Goal: Task Accomplishment & Management: Use online tool/utility

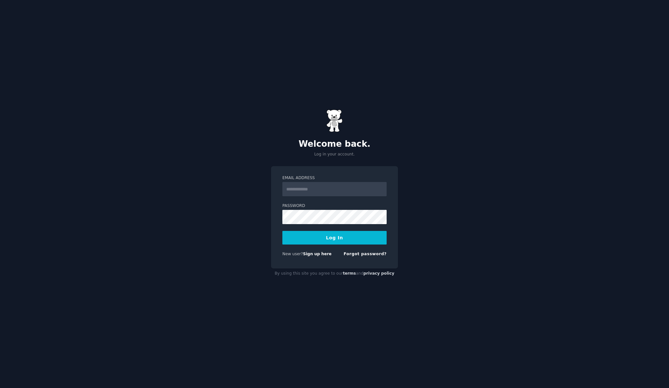
drag, startPoint x: 438, startPoint y: 84, endPoint x: 399, endPoint y: 12, distance: 81.8
click at [438, 83] on div "Welcome back. Log in your account. Email Address Password Log In New user? Sign…" at bounding box center [334, 194] width 669 height 388
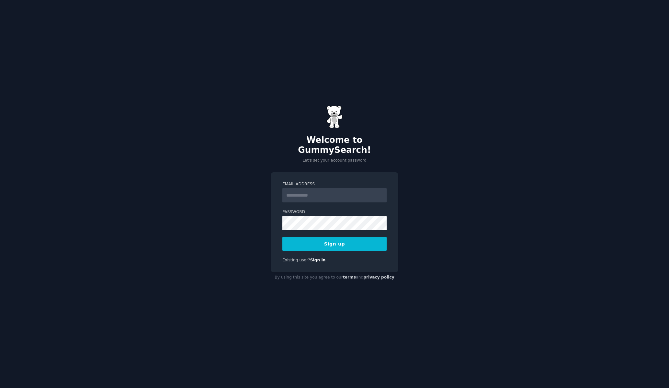
click at [312, 189] on input "Email Address" at bounding box center [335, 195] width 104 height 14
type input "**********"
click at [262, 213] on div "**********" at bounding box center [334, 194] width 669 height 388
click at [342, 238] on button "Sign up" at bounding box center [335, 244] width 104 height 14
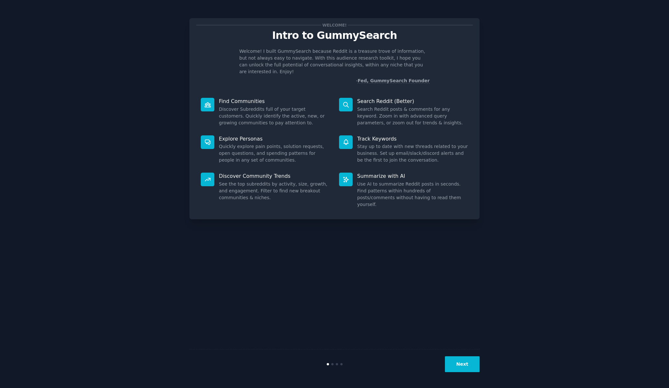
click at [466, 367] on button "Next" at bounding box center [462, 364] width 35 height 16
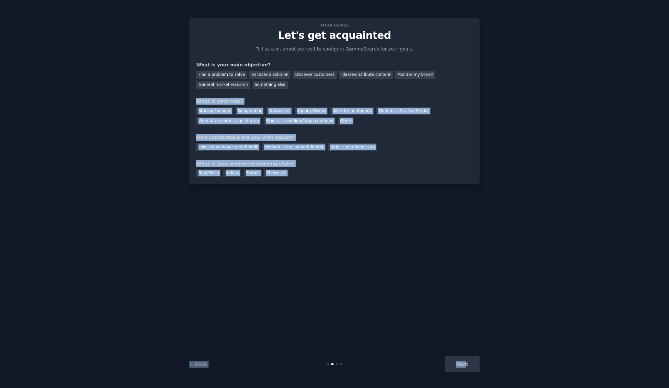
drag, startPoint x: 466, startPoint y: 367, endPoint x: 328, endPoint y: 96, distance: 304.2
click at [238, 93] on div "Your goals Let's get acquainted Tell us a bit about yourself to configure Gummy…" at bounding box center [335, 194] width 290 height 370
click at [329, 96] on div "Your goals Let's get acquainted Tell us a bit about yourself to configure Gummy…" at bounding box center [334, 101] width 277 height 152
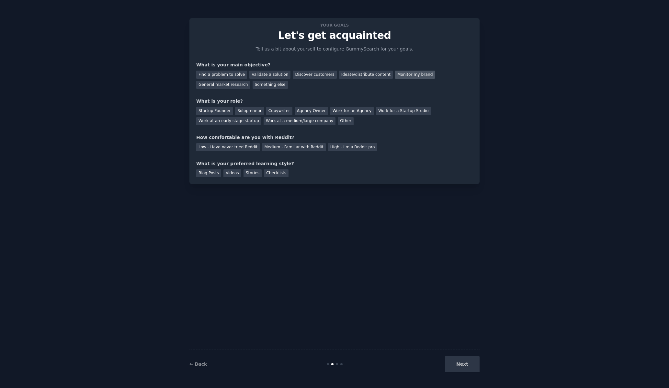
click at [403, 78] on div "Monitor my brand" at bounding box center [415, 75] width 40 height 8
click at [274, 111] on div "Copywriter" at bounding box center [279, 111] width 26 height 8
click at [288, 148] on div "Medium - Familiar with Reddit" at bounding box center [294, 147] width 64 height 8
drag, startPoint x: 211, startPoint y: 173, endPoint x: 277, endPoint y: 214, distance: 78.0
click at [211, 173] on div "Blog Posts" at bounding box center [208, 173] width 25 height 8
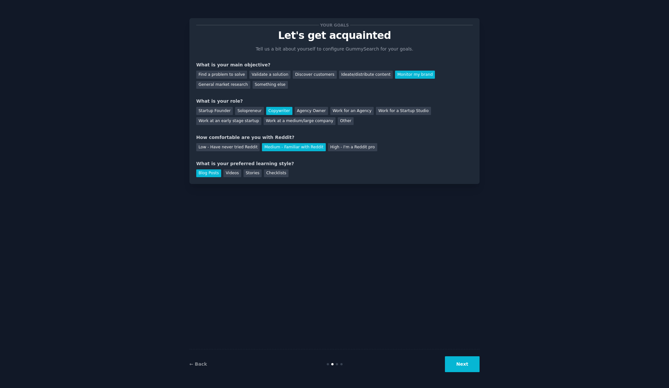
click at [465, 365] on button "Next" at bounding box center [462, 364] width 35 height 16
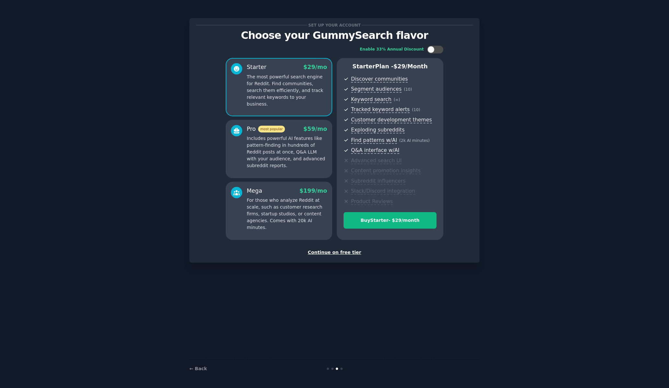
click at [340, 253] on div "Continue on free tier" at bounding box center [334, 252] width 277 height 7
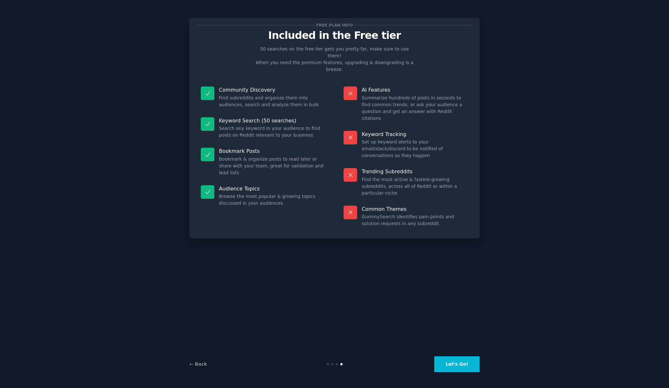
click at [460, 365] on button "Let's Go!" at bounding box center [456, 364] width 45 height 16
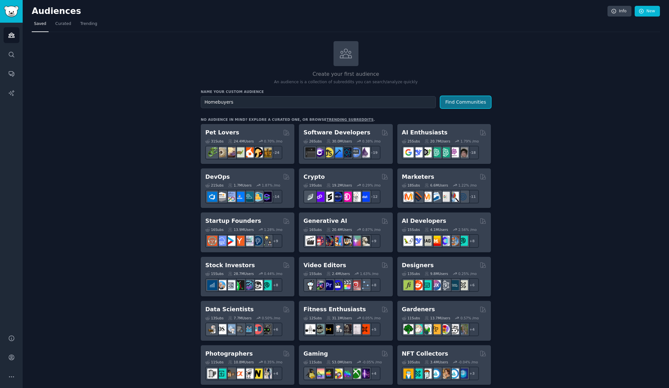
click at [458, 98] on button "Find Communities" at bounding box center [466, 102] width 51 height 12
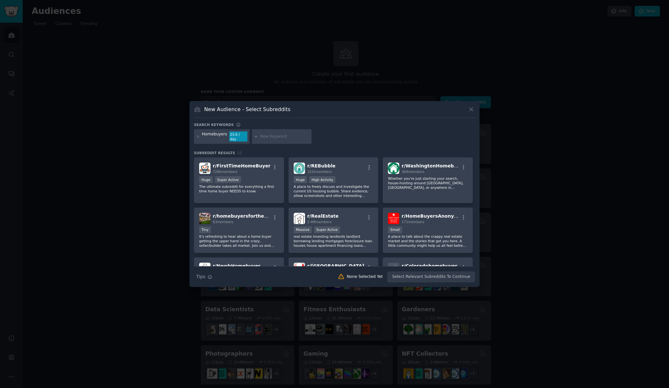
click at [472, 111] on icon at bounding box center [472, 110] width 4 height 4
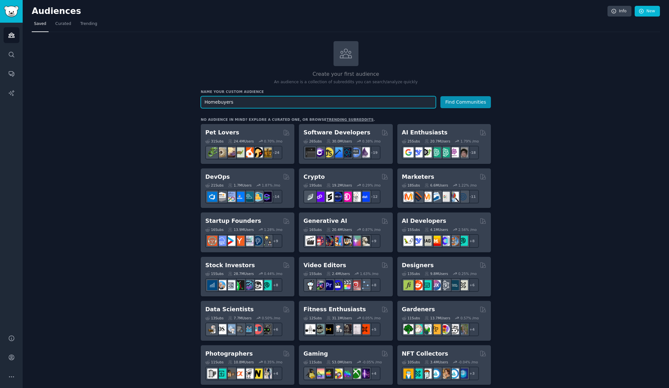
drag, startPoint x: 246, startPoint y: 103, endPoint x: 175, endPoint y: 98, distance: 71.1
click at [175, 98] on div "Create your first audience An audience is a collection of subreddits you can se…" at bounding box center [346, 394] width 629 height 706
type input "portugal expats"
click at [465, 102] on button "Find Communities" at bounding box center [466, 102] width 51 height 12
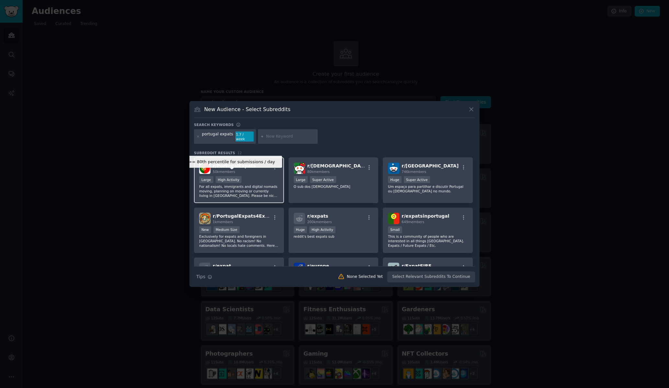
click at [229, 177] on div "High Activity" at bounding box center [229, 179] width 26 height 7
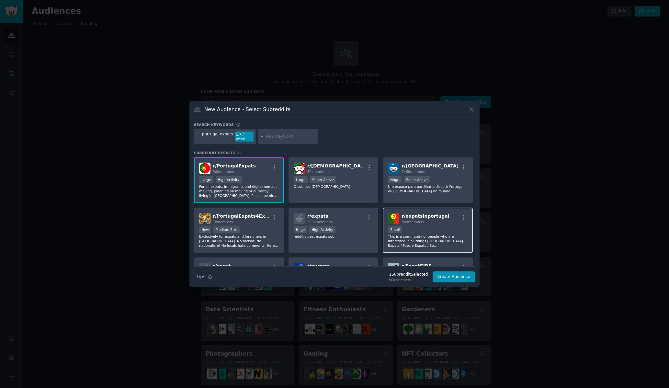
click at [443, 228] on div "Small" at bounding box center [428, 230] width 80 height 8
click at [250, 223] on div "r/ PortugalExpats4Expats 1k members New Medium Size Exclusively for expats and …" at bounding box center [239, 231] width 90 height 46
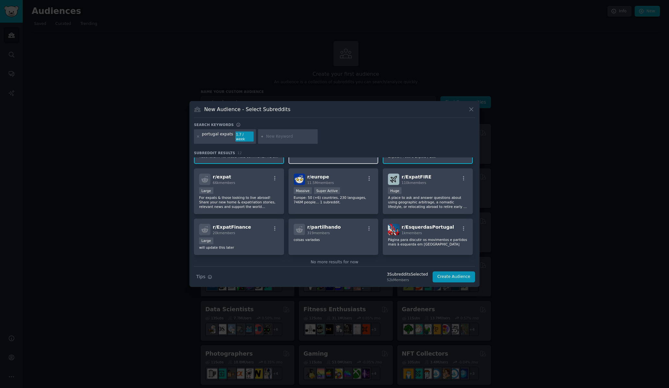
scroll to position [100, 0]
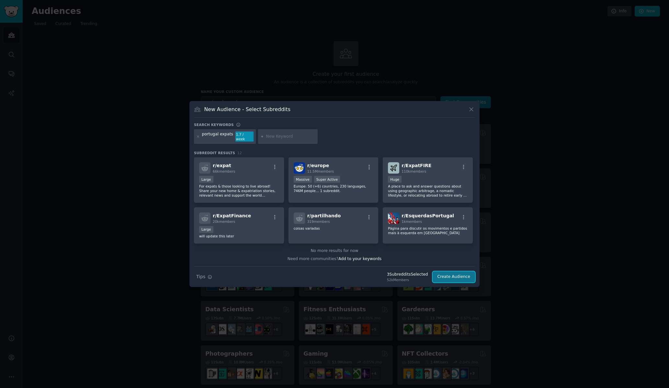
click at [454, 275] on button "Create Audience" at bounding box center [454, 277] width 43 height 11
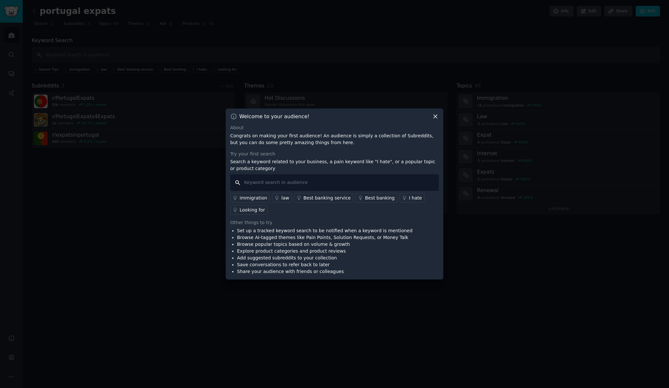
click at [284, 179] on input "text" at bounding box center [334, 182] width 209 height 17
type input "real estate"
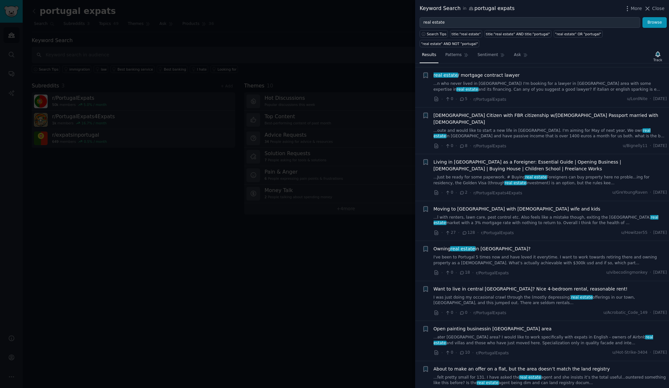
scroll to position [296, 0]
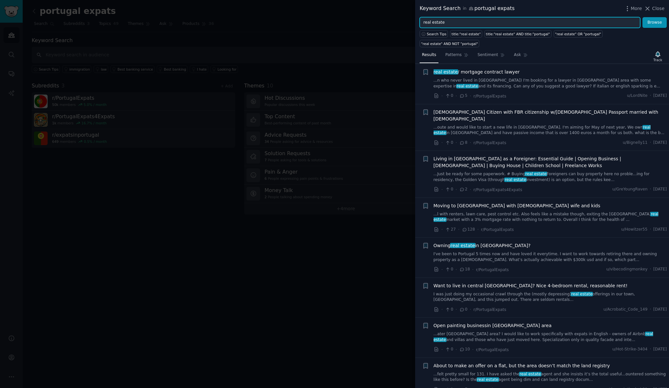
drag, startPoint x: 458, startPoint y: 26, endPoint x: 384, endPoint y: 21, distance: 75.0
click at [384, 21] on div "Keyword Search in [GEOGRAPHIC_DATA] expats More Close real estate Browse Search…" at bounding box center [334, 194] width 669 height 388
click at [422, 22] on input "portugal realty"" at bounding box center [530, 22] width 221 height 11
type input ""portugal realty""
click at [657, 25] on button "Browse" at bounding box center [655, 22] width 24 height 11
